Goal: Transaction & Acquisition: Download file/media

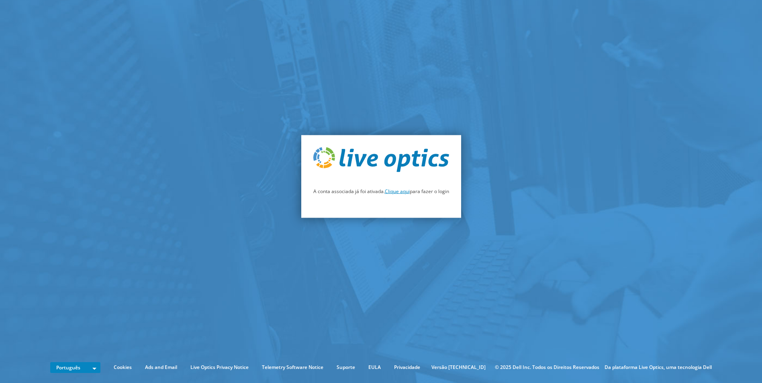
click at [400, 191] on link "Clique aqui" at bounding box center [397, 191] width 25 height 7
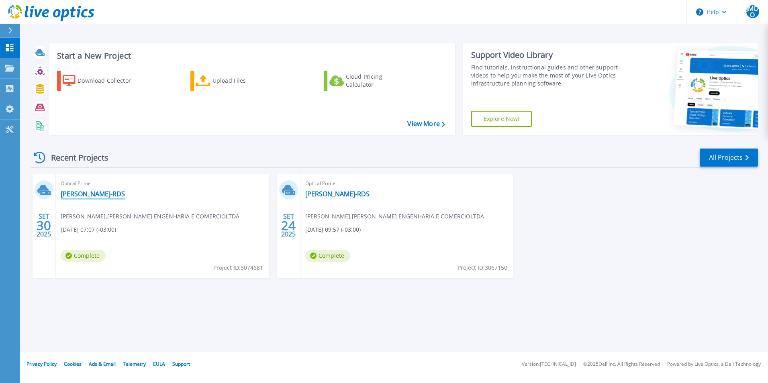
click at [73, 194] on link "[PERSON_NAME]-RDS" at bounding box center [93, 194] width 64 height 8
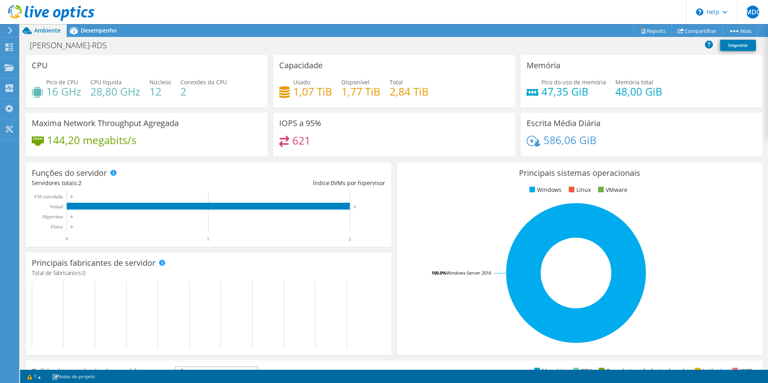
scroll to position [161, 0]
click at [100, 27] on span "Desempenho" at bounding box center [99, 31] width 36 height 8
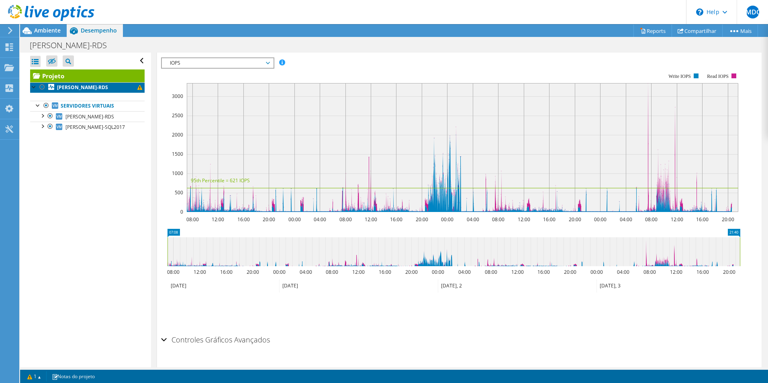
click at [137, 88] on span at bounding box center [139, 87] width 5 height 5
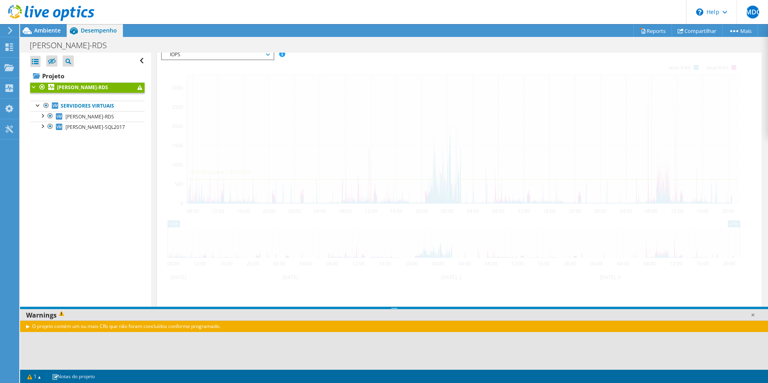
scroll to position [152, 0]
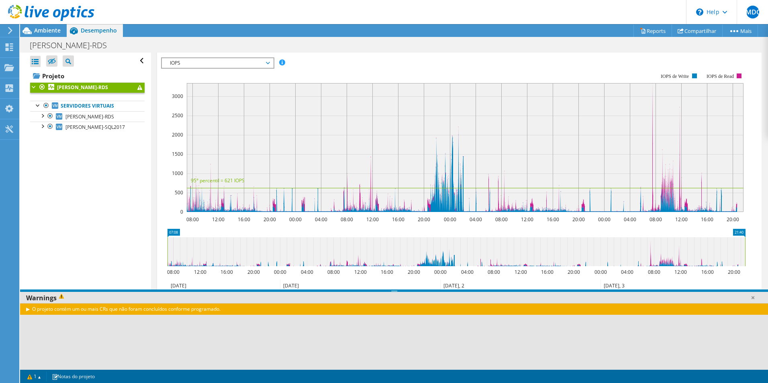
click at [28, 309] on div "O projeto contém um ou mais CRs que não foram concluídos conforme programado." at bounding box center [394, 309] width 748 height 12
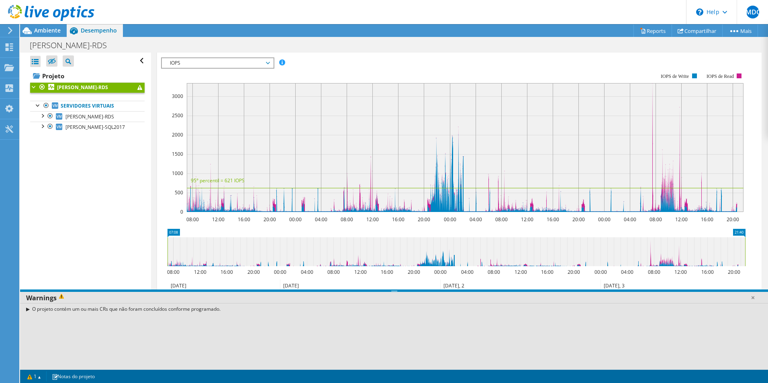
click at [53, 308] on div "O projeto contém um ou mais CRs que não foram concluídos conforme programado." at bounding box center [394, 309] width 748 height 12
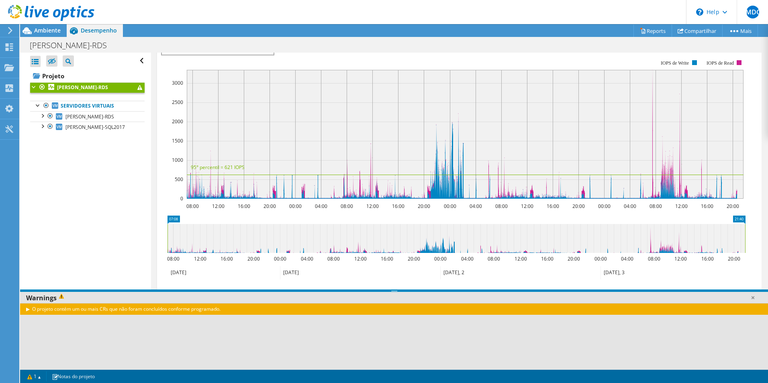
scroll to position [172, 0]
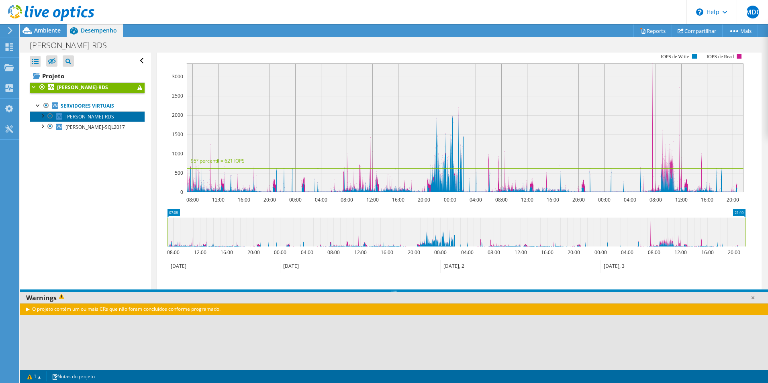
click at [77, 116] on span "[PERSON_NAME]-RDS" at bounding box center [89, 116] width 49 height 7
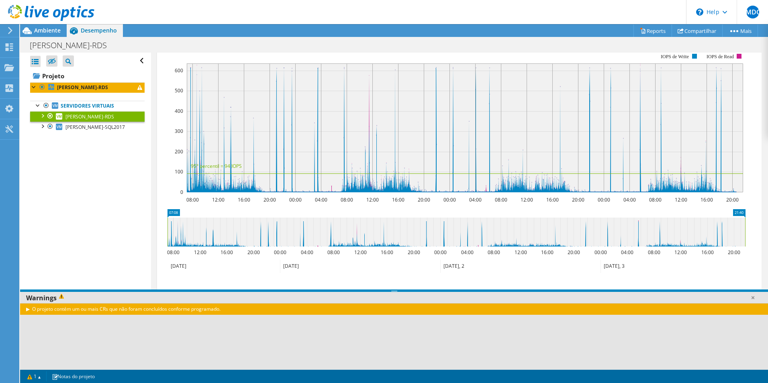
scroll to position [158, 0]
click at [44, 115] on div at bounding box center [42, 115] width 8 height 8
click at [41, 114] on div at bounding box center [42, 115] width 8 height 8
click at [43, 126] on div at bounding box center [42, 126] width 8 height 8
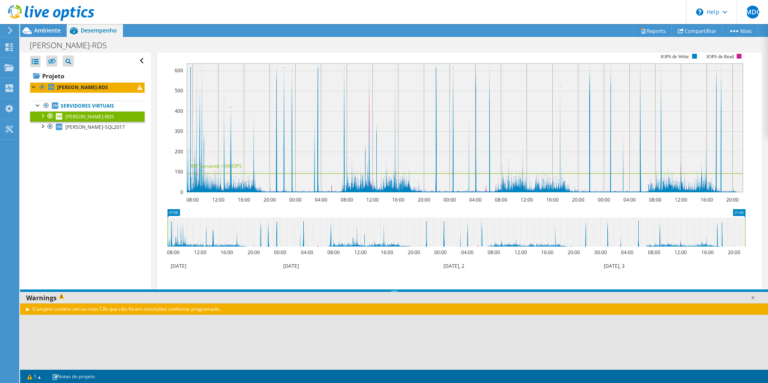
click at [148, 312] on div "O projeto contém um ou mais CRs que não foram concluídos conforme programado." at bounding box center [394, 309] width 748 height 12
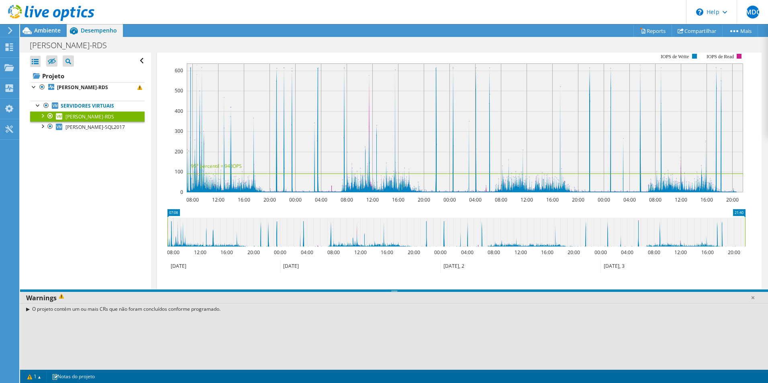
click at [61, 296] on span at bounding box center [63, 298] width 12 height 9
click at [51, 59] on icon at bounding box center [52, 61] width 8 height 6
click at [0, 0] on input "checkbox" at bounding box center [0, 0] width 0 height 0
click at [51, 62] on icon at bounding box center [52, 62] width 8 height 6
click at [0, 0] on input "checkbox" at bounding box center [0, 0] width 0 height 0
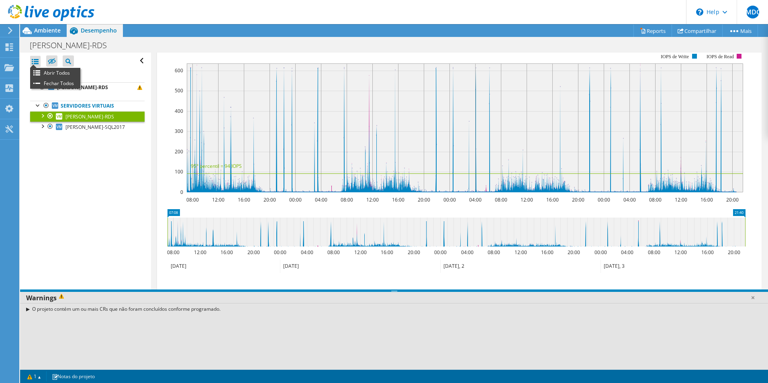
click at [36, 62] on div at bounding box center [35, 61] width 10 height 11
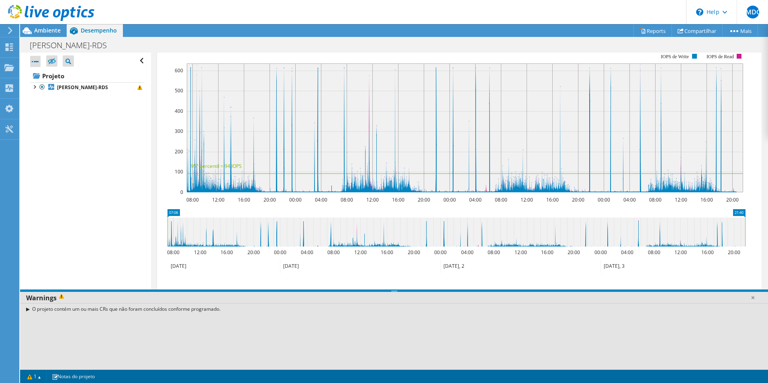
click at [36, 62] on div at bounding box center [35, 61] width 10 height 11
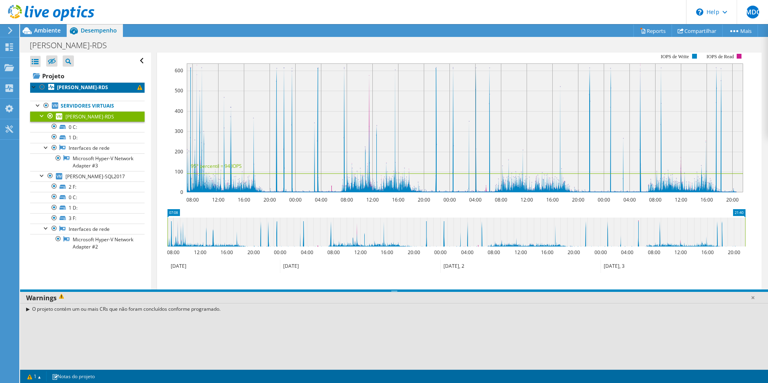
click at [67, 89] on b "[PERSON_NAME]-RDS" at bounding box center [82, 87] width 51 height 7
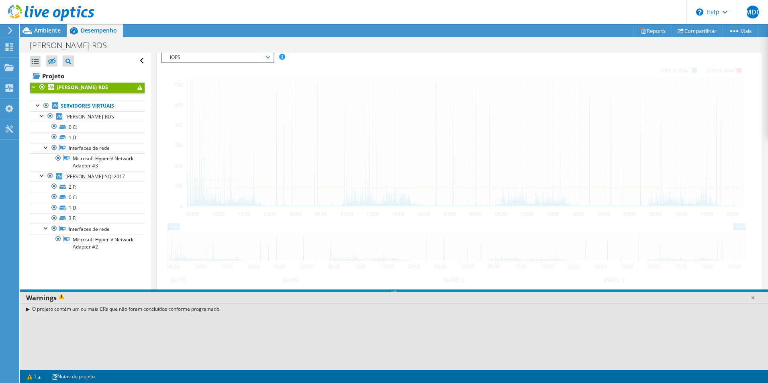
scroll to position [172, 0]
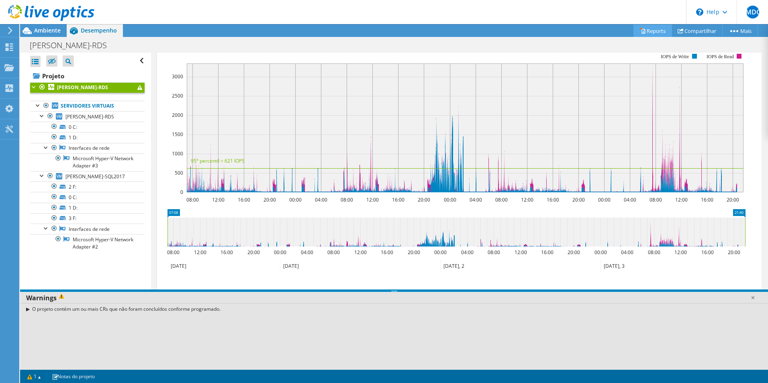
click at [645, 31] on link "Reports" at bounding box center [652, 30] width 39 height 12
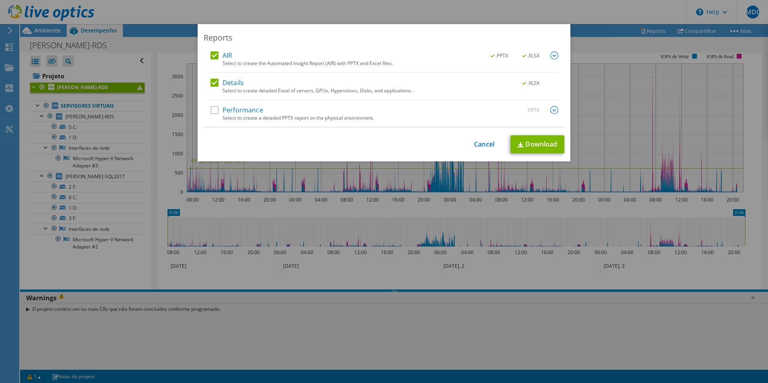
click at [210, 108] on label "Performance" at bounding box center [236, 110] width 53 height 8
click at [0, 0] on input "Performance" at bounding box center [0, 0] width 0 height 0
click at [550, 108] on img at bounding box center [554, 110] width 8 height 8
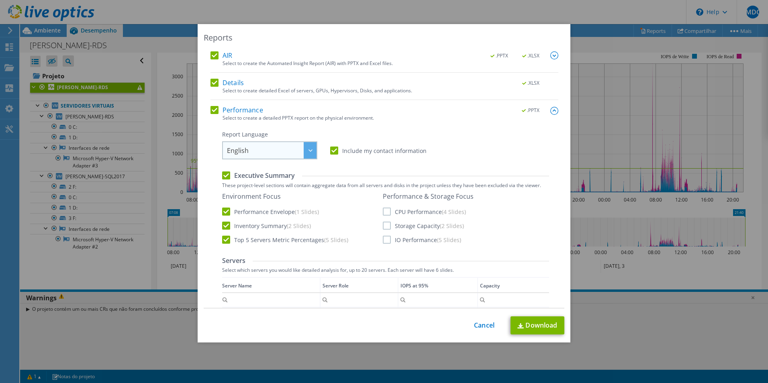
click at [309, 148] on div at bounding box center [310, 150] width 13 height 16
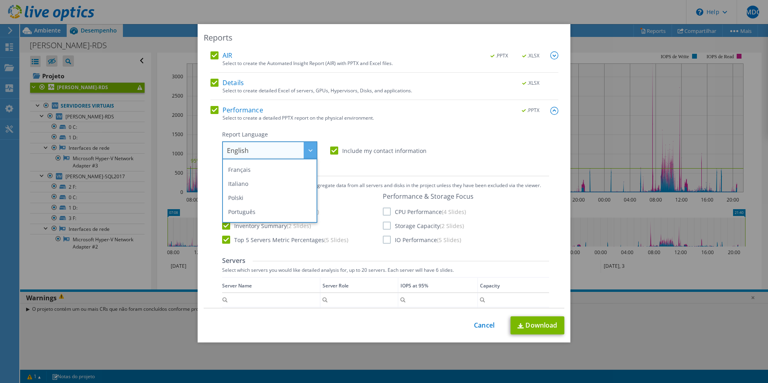
scroll to position [80, 0]
click at [254, 171] on li "Português" at bounding box center [269, 172] width 91 height 14
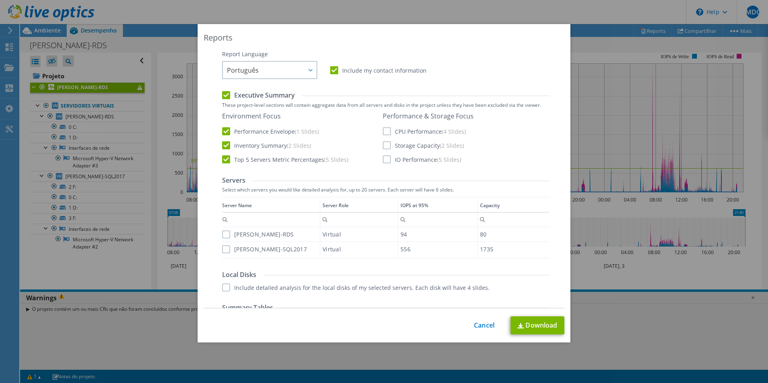
click at [222, 235] on div "Server Name Server Role IOPS at 95% Capacity [PERSON_NAME]-RDS Virtual 94 80 [P…" at bounding box center [385, 228] width 327 height 62
click at [223, 235] on label "[PERSON_NAME]-RDS" at bounding box center [258, 235] width 72 height 8
click at [0, 0] on input "[PERSON_NAME]-RDS" at bounding box center [0, 0] width 0 height 0
click at [223, 249] on label "[PERSON_NAME]-SQL2017" at bounding box center [264, 249] width 85 height 8
click at [0, 0] on input "[PERSON_NAME]-SQL2017" at bounding box center [0, 0] width 0 height 0
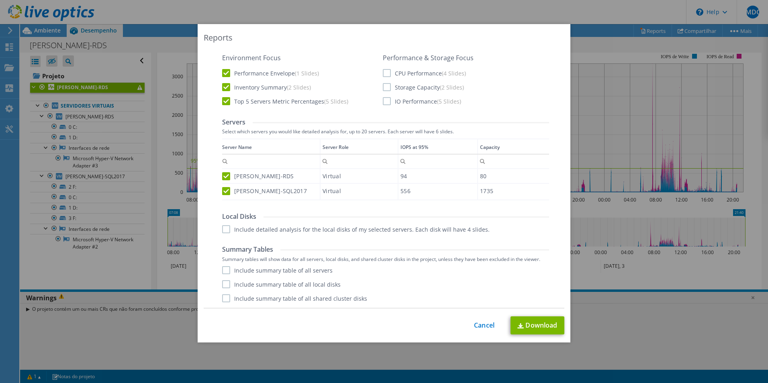
scroll to position [139, 0]
click at [226, 231] on label "Include detailed analysis for the local disks of my selected servers. Each disk…" at bounding box center [355, 229] width 267 height 8
click at [0, 0] on input "Include detailed analysis for the local disks of my selected servers. Each disk…" at bounding box center [0, 0] width 0 height 0
click at [223, 272] on label "Include summary table of all servers" at bounding box center [277, 270] width 110 height 8
click at [0, 0] on input "Include summary table of all servers" at bounding box center [0, 0] width 0 height 0
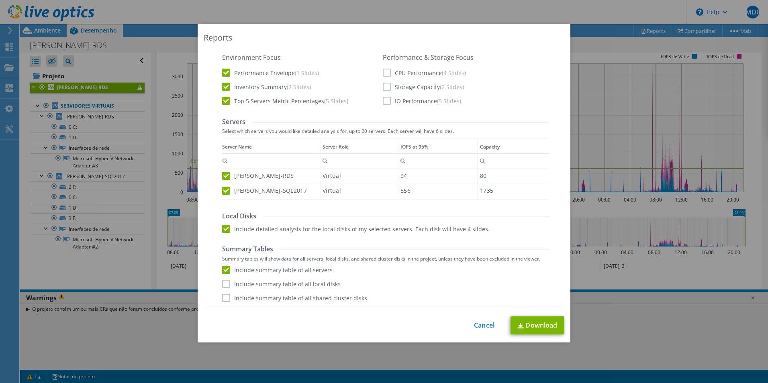
click at [222, 284] on label "Include summary table of all local disks" at bounding box center [281, 284] width 118 height 8
click at [0, 0] on input "Include summary table of all local disks" at bounding box center [0, 0] width 0 height 0
click at [222, 301] on label "Include summary table of all shared cluster disks" at bounding box center [294, 298] width 145 height 8
click at [0, 0] on input "Include summary table of all shared cluster disks" at bounding box center [0, 0] width 0 height 0
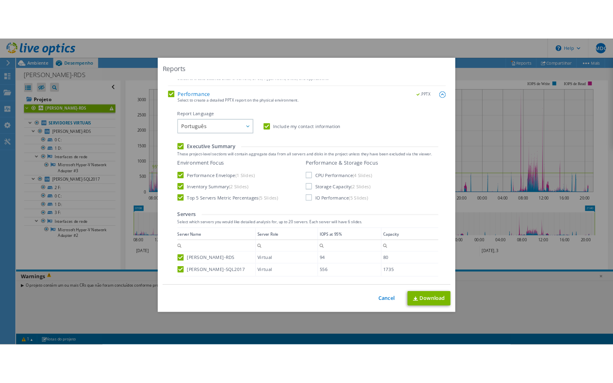
scroll to position [0, 0]
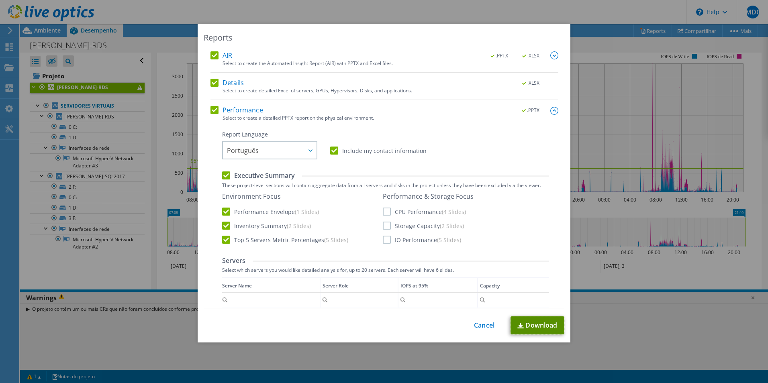
click at [541, 328] on link "Download" at bounding box center [537, 325] width 54 height 18
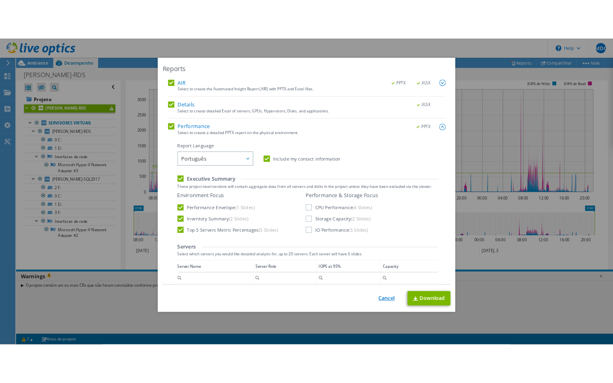
scroll to position [174, 0]
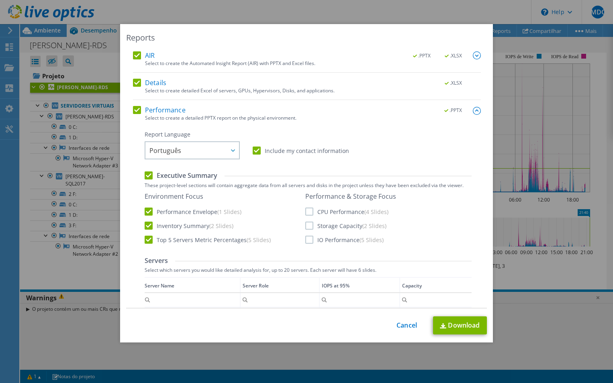
click at [305, 211] on label "CPU Performance (4 Slides)" at bounding box center [346, 212] width 83 height 8
click at [0, 0] on input "CPU Performance (4 Slides)" at bounding box center [0, 0] width 0 height 0
click at [306, 227] on label "Storage Capacity (2 Slides)" at bounding box center [345, 226] width 81 height 8
click at [0, 0] on input "Storage Capacity (2 Slides)" at bounding box center [0, 0] width 0 height 0
click at [308, 239] on label "IO Performance (5 Slides)" at bounding box center [344, 240] width 78 height 8
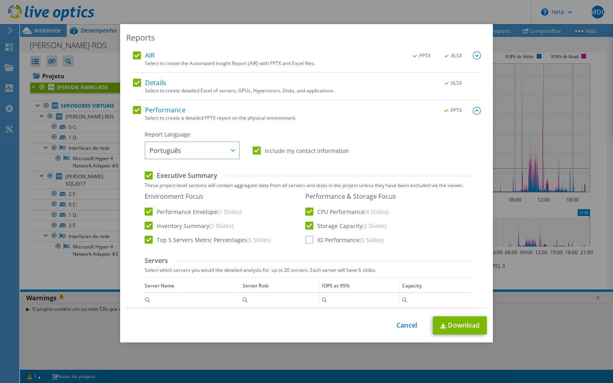
click at [0, 0] on input "IO Performance (5 Slides)" at bounding box center [0, 0] width 0 height 0
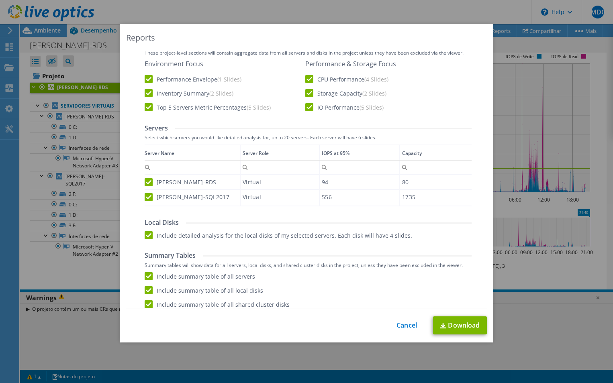
scroll to position [139, 0]
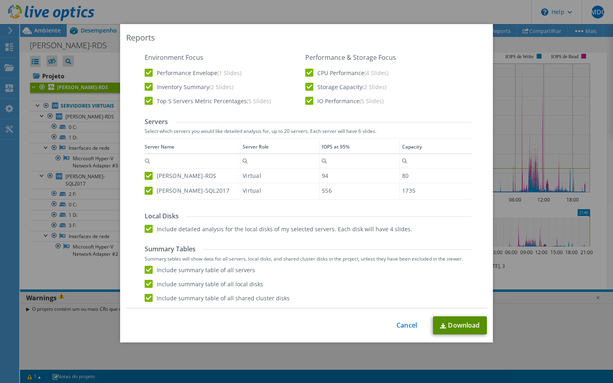
click at [467, 327] on link "Download" at bounding box center [460, 325] width 54 height 18
click at [400, 324] on link "Cancel" at bounding box center [406, 326] width 20 height 8
